Goal: Task Accomplishment & Management: Complete application form

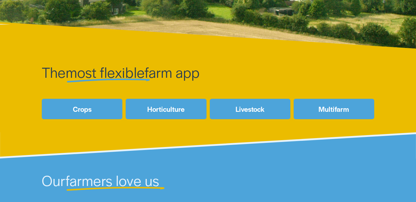
click at [236, 111] on link "Livestock" at bounding box center [250, 109] width 81 height 20
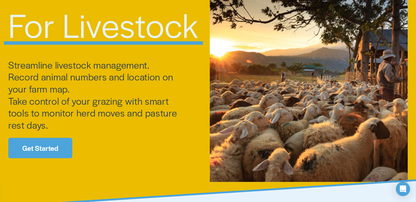
scroll to position [72, 0]
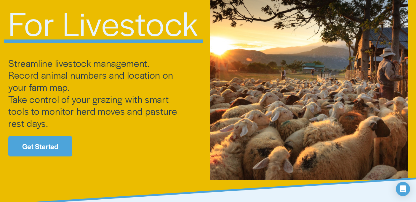
click at [56, 142] on link "Get Started" at bounding box center [40, 146] width 64 height 20
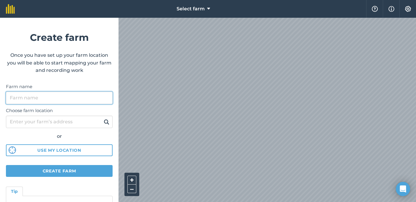
click at [79, 100] on input "Farm name" at bounding box center [59, 98] width 107 height 12
type input "San Juan"
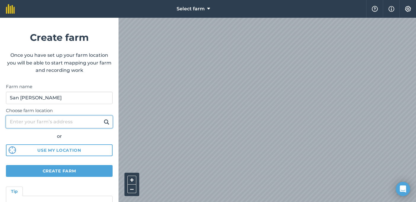
click at [77, 122] on input "Choose farm location" at bounding box center [59, 122] width 107 height 12
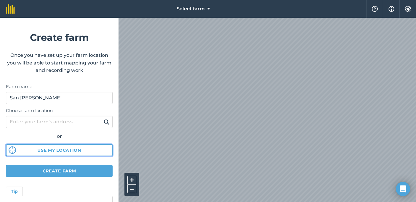
click at [68, 148] on button "Use my location" at bounding box center [59, 151] width 107 height 12
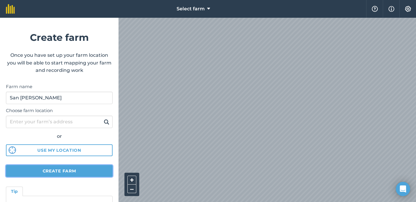
click at [63, 172] on button "Create farm" at bounding box center [59, 171] width 107 height 12
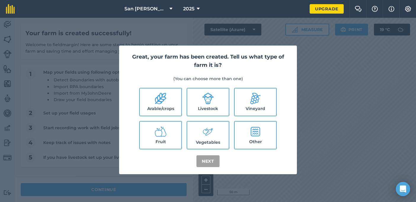
click at [212, 105] on label "Livestock" at bounding box center [207, 102] width 41 height 27
checkbox input "true"
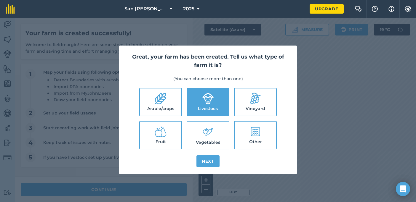
click at [172, 103] on label "Arable/crops" at bounding box center [160, 102] width 41 height 27
checkbox input "true"
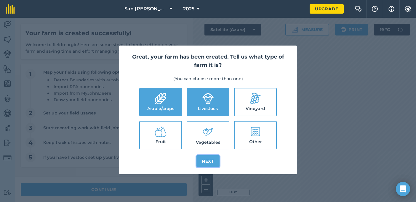
click at [207, 160] on button "Next" at bounding box center [207, 162] width 23 height 12
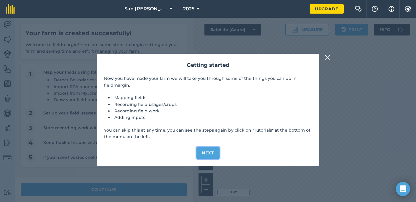
click at [203, 149] on button "Next" at bounding box center [207, 153] width 23 height 12
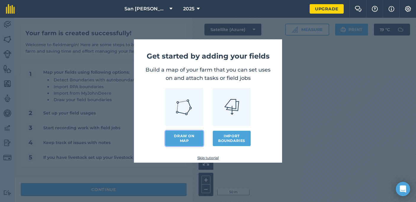
click at [193, 143] on link "Draw on map" at bounding box center [184, 138] width 38 height 15
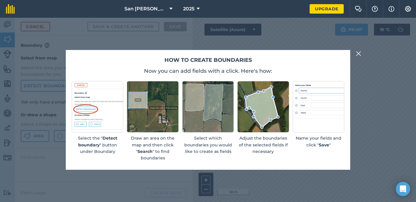
click at [359, 55] on img at bounding box center [358, 53] width 5 height 7
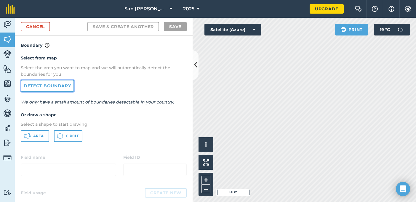
click at [60, 87] on link "Detect boundary" at bounding box center [47, 86] width 53 height 12
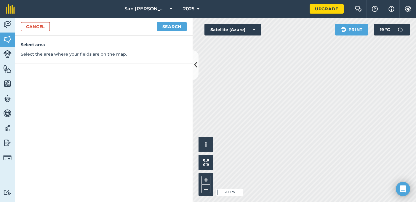
click at [80, 55] on p "Select the area where your fields are on the map." at bounding box center [104, 54] width 166 height 7
click at [206, 146] on span "i" at bounding box center [206, 144] width 2 height 7
click at [206, 146] on span "›" at bounding box center [206, 144] width 2 height 7
click at [8, 36] on img at bounding box center [7, 39] width 8 height 9
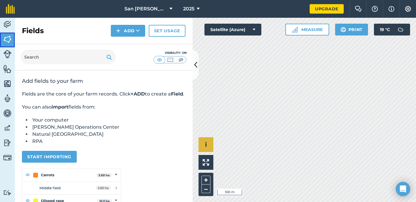
click at [8, 36] on img at bounding box center [7, 39] width 8 height 9
click at [134, 32] on button "Add" at bounding box center [128, 31] width 34 height 12
click at [132, 47] on link "Draw" at bounding box center [128, 44] width 33 height 13
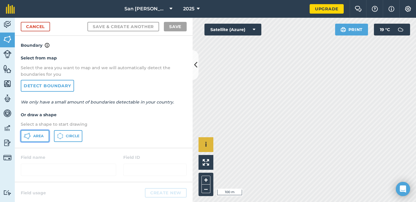
click at [40, 137] on span "Area" at bounding box center [38, 136] width 10 height 5
click at [312, 9] on div "San Juan 2025 Upgrade Farm Chat Help Info Settings Map printing is not availabl…" at bounding box center [208, 101] width 416 height 202
click at [344, 0] on html "San Juan 2025 Upgrade Farm Chat Help Info Settings Map printing is not availabl…" at bounding box center [208, 101] width 416 height 202
click at [334, 12] on div "San Juan 2025 Upgrade Farm Chat Help Info Settings Map printing is not availabl…" at bounding box center [208, 101] width 416 height 202
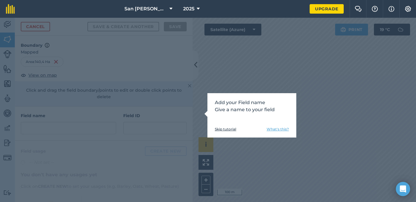
click at [272, 128] on link "What's this?" at bounding box center [278, 129] width 22 height 5
click at [278, 132] on link "What's this?" at bounding box center [278, 129] width 22 height 5
click at [228, 129] on link "Skip tutorial" at bounding box center [225, 129] width 21 height 5
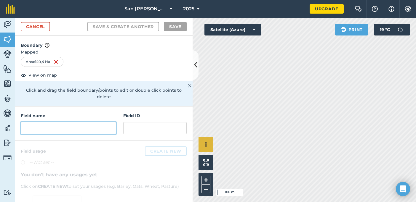
click at [68, 122] on input "text" at bounding box center [68, 128] width 95 height 12
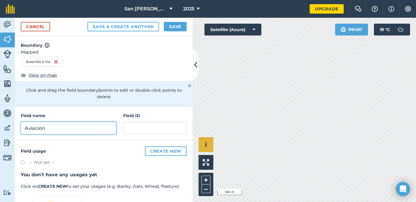
type input "Aviacion"
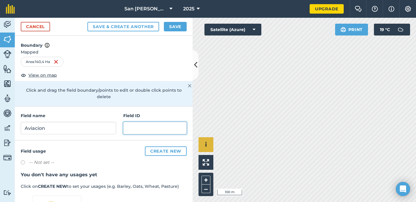
click at [138, 122] on input "text" at bounding box center [154, 128] width 63 height 12
click at [177, 29] on button "Save" at bounding box center [175, 26] width 23 height 9
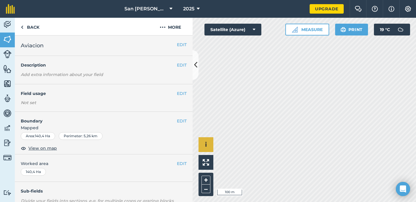
click at [146, 70] on div "EDIT Description Add extra information about your field" at bounding box center [104, 70] width 178 height 28
click at [4, 43] on img at bounding box center [7, 39] width 8 height 9
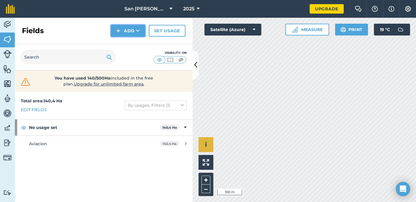
click at [128, 31] on button "Add" at bounding box center [128, 31] width 34 height 12
click at [133, 45] on link "Draw" at bounding box center [128, 44] width 33 height 13
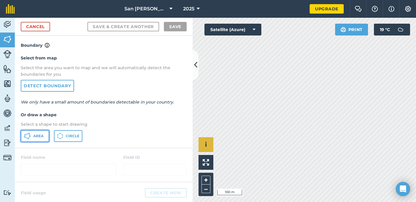
click at [37, 136] on span "Area" at bounding box center [38, 136] width 10 height 5
click at [416, 120] on html "San Juan 2025 Upgrade Farm Chat Help Info Settings Map printing is not availabl…" at bounding box center [208, 101] width 416 height 202
click at [416, 118] on html "San Juan 2025 Upgrade Farm Chat Help Info Settings Map printing is not availabl…" at bounding box center [208, 101] width 416 height 202
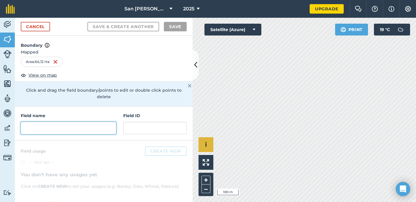
click at [52, 124] on input "text" at bounding box center [68, 128] width 95 height 12
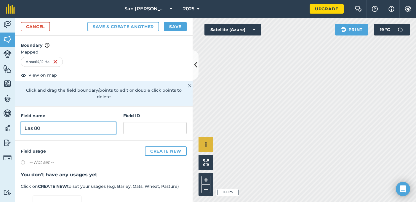
type input "Las 80"
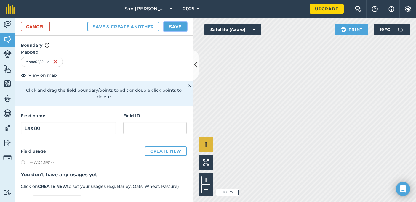
click at [173, 27] on button "Save" at bounding box center [175, 26] width 23 height 9
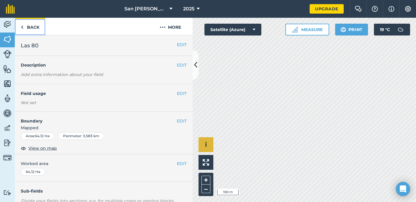
click at [26, 27] on link "Back" at bounding box center [30, 26] width 31 height 17
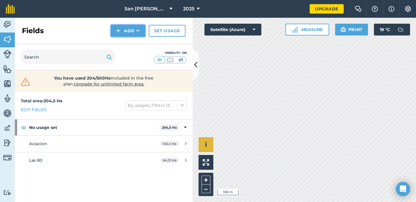
click at [129, 33] on button "Add" at bounding box center [128, 31] width 34 height 12
click at [129, 44] on link "Draw" at bounding box center [128, 44] width 33 height 13
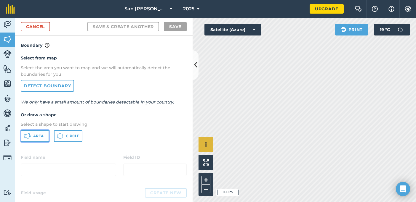
click at [34, 134] on span "Area" at bounding box center [38, 136] width 10 height 5
click at [195, 66] on icon at bounding box center [195, 65] width 3 height 10
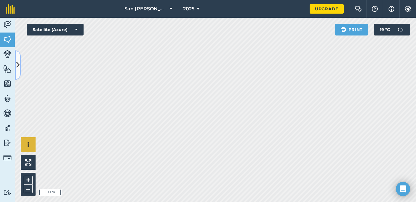
click at [15, 68] on button at bounding box center [18, 65] width 6 height 30
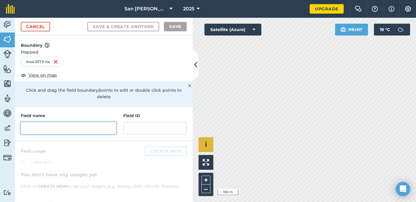
click at [59, 122] on input "text" at bounding box center [68, 128] width 95 height 12
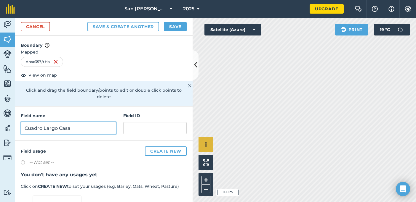
type input "Cuadro Largo Casa"
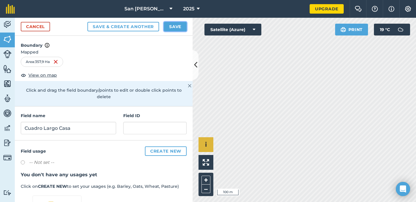
click at [173, 26] on button "Save" at bounding box center [175, 26] width 23 height 9
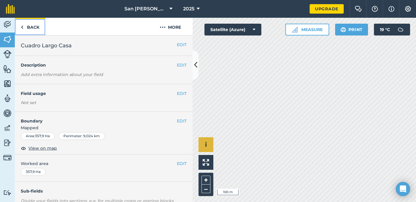
click at [30, 30] on link "Back" at bounding box center [30, 26] width 31 height 17
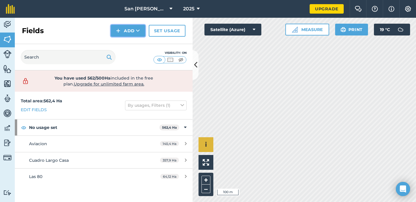
click at [129, 27] on button "Add" at bounding box center [128, 31] width 34 height 12
click at [131, 45] on link "Draw" at bounding box center [128, 44] width 33 height 13
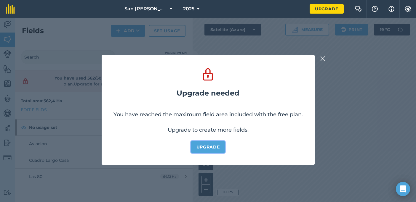
click at [215, 148] on link "Upgrade" at bounding box center [208, 147] width 34 height 12
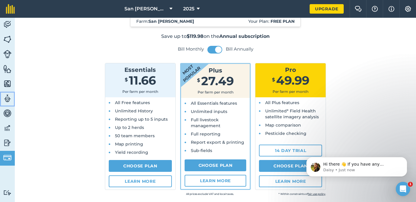
click at [9, 99] on img at bounding box center [7, 98] width 8 height 9
select select "MEMBER"
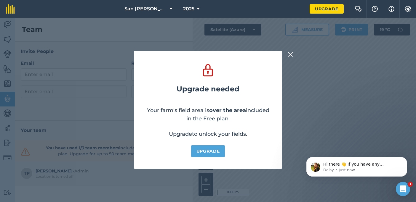
click at [290, 55] on img at bounding box center [290, 54] width 5 height 7
